Goal: Find specific page/section: Find specific page/section

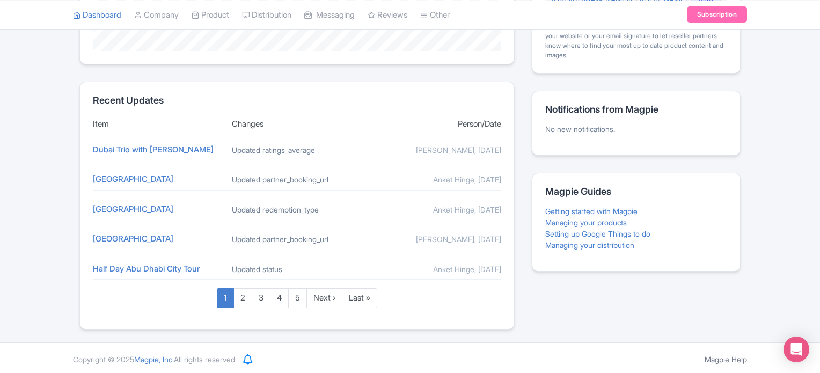
click at [515, 274] on div "Reviews Reviews Dashboard No reviews available Recent Updates Item Changes Pers…" at bounding box center [410, 91] width 662 height 476
click at [584, 187] on h2 "Magpie Guides" at bounding box center [637, 191] width 182 height 11
click at [685, 186] on h2 "Magpie Guides" at bounding box center [637, 191] width 182 height 11
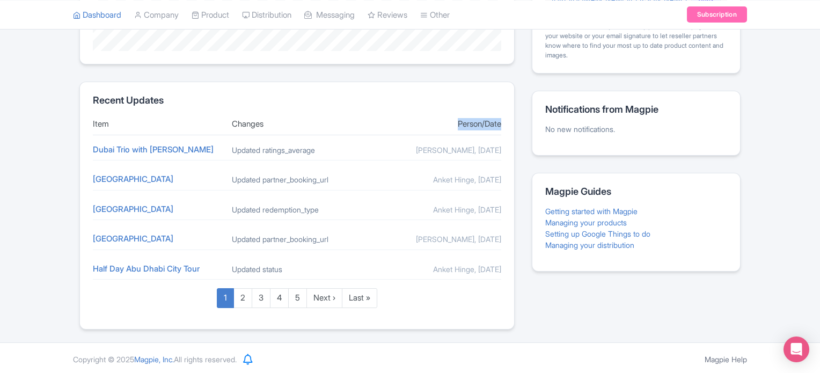
drag, startPoint x: 455, startPoint y: 121, endPoint x: 500, endPoint y: 118, distance: 45.2
click at [500, 118] on div "Person/Date" at bounding box center [436, 124] width 130 height 12
click at [579, 111] on h2 "Notifications from Magpie" at bounding box center [637, 109] width 182 height 11
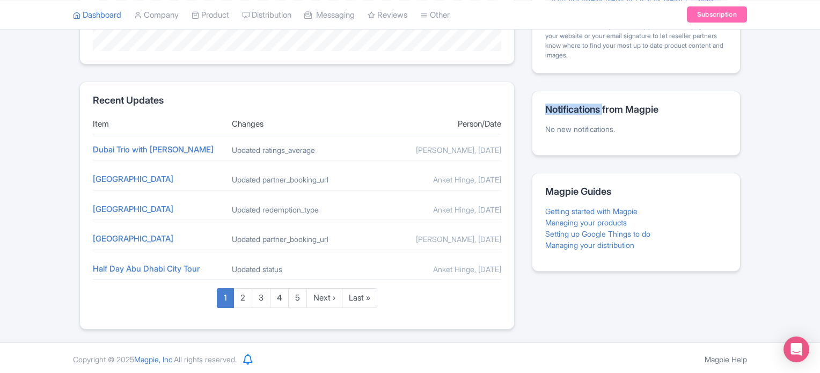
click at [579, 111] on h2 "Notifications from Magpie" at bounding box center [637, 109] width 182 height 11
